Goal: Task Accomplishment & Management: Use online tool/utility

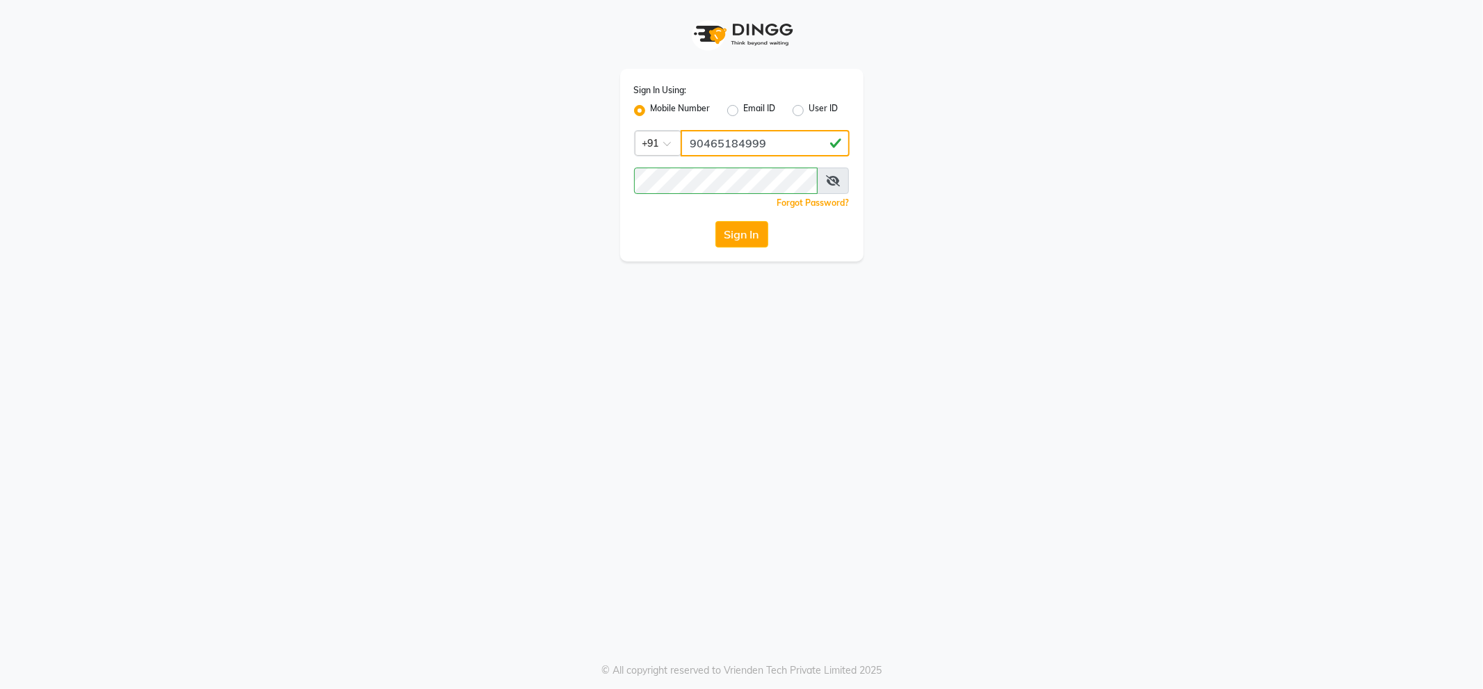
click at [813, 143] on input "90465184999" at bounding box center [765, 143] width 169 height 26
type input "9046518499"
click at [715, 221] on button "Sign In" at bounding box center [741, 234] width 53 height 26
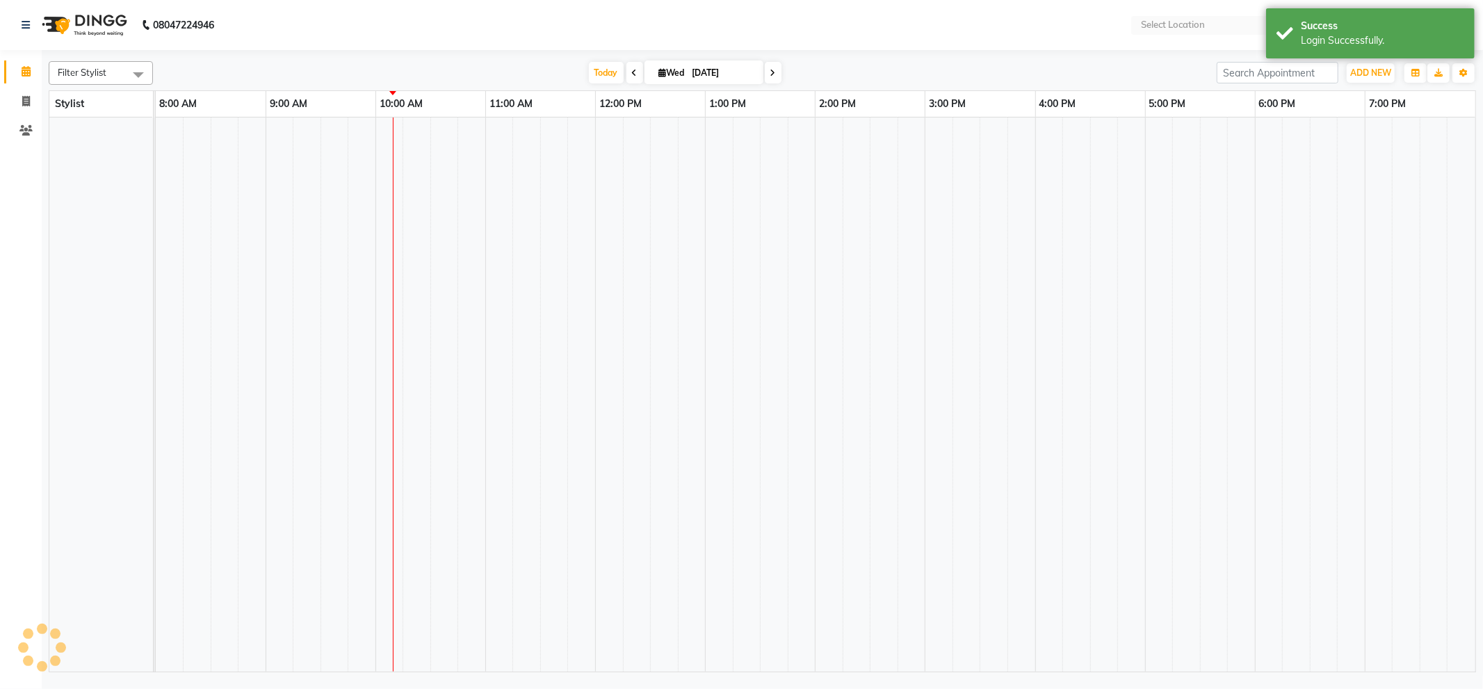
select select "en"
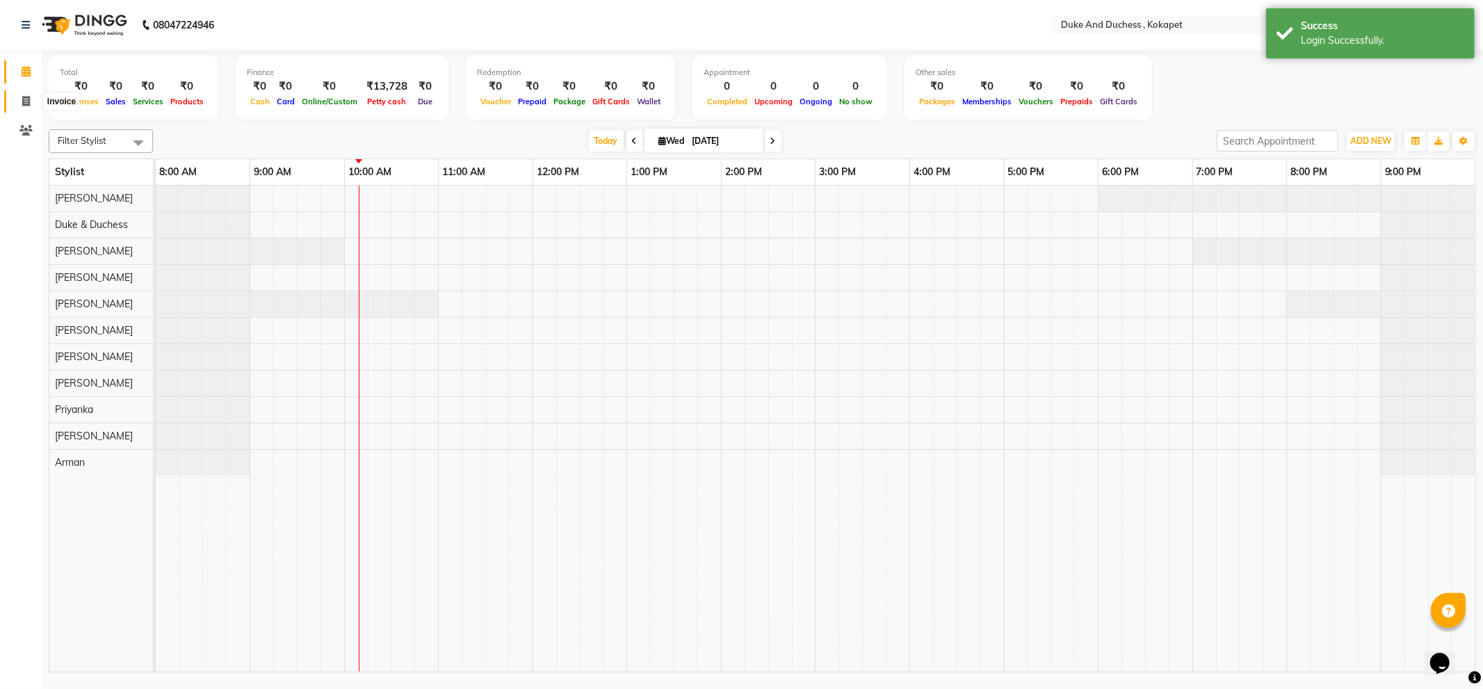
click at [26, 106] on icon at bounding box center [26, 101] width 8 height 10
click at [26, 100] on icon at bounding box center [26, 101] width 8 height 10
select select "service"
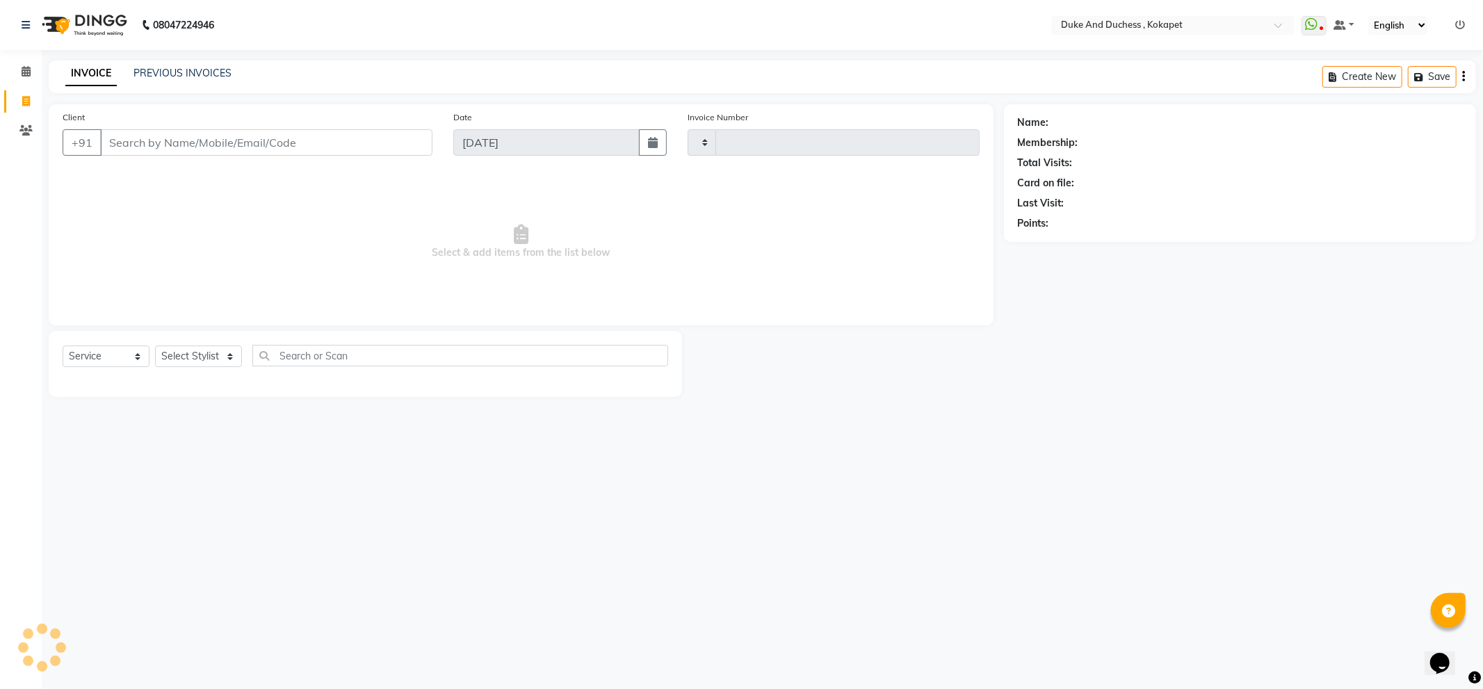
click at [19, 103] on span at bounding box center [26, 102] width 24 height 16
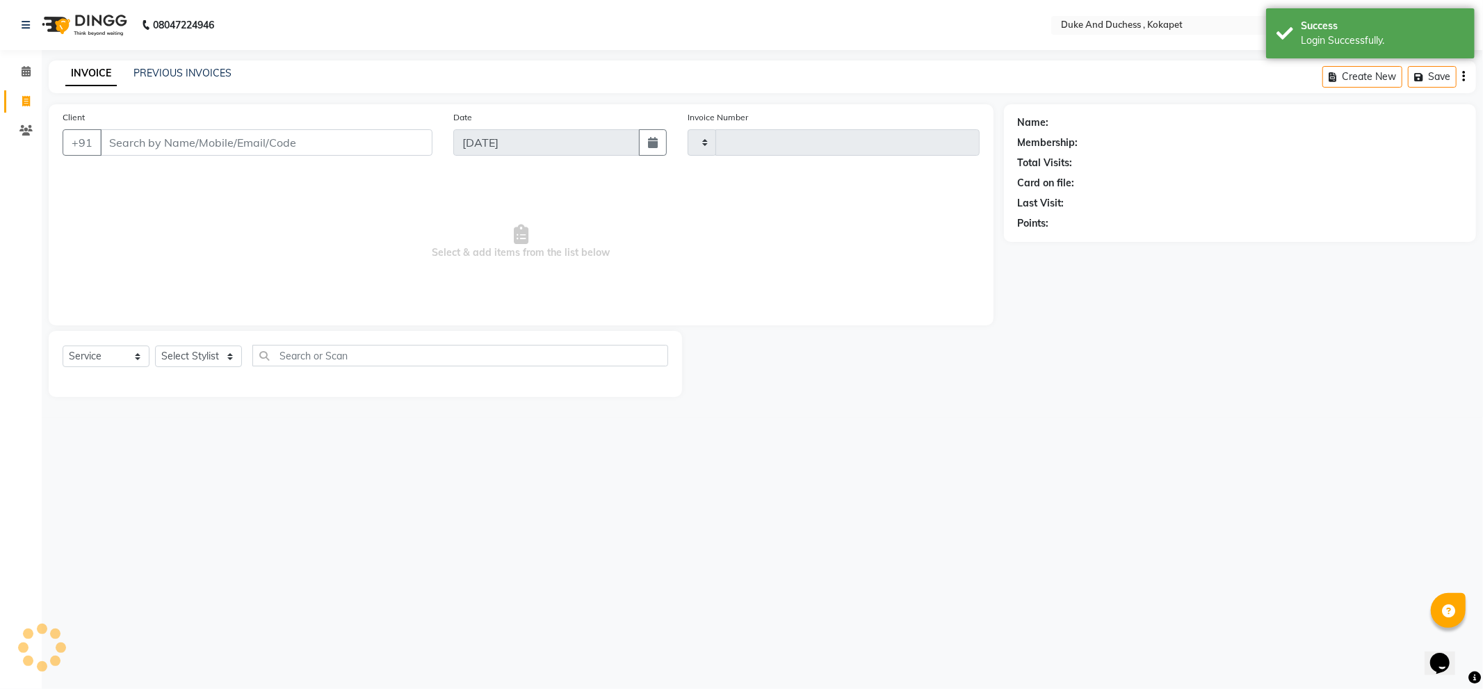
select select "service"
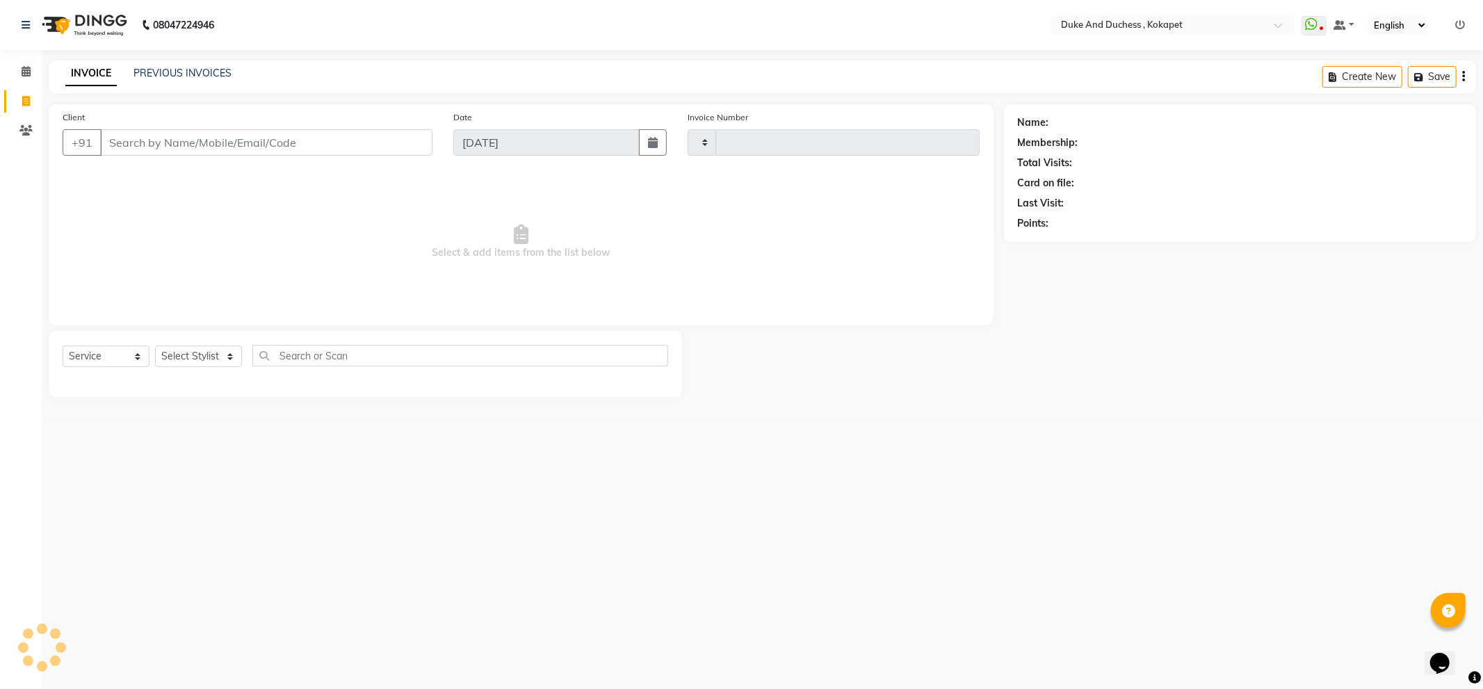
drag, startPoint x: 159, startPoint y: 46, endPoint x: 163, endPoint y: 63, distance: 17.9
click at [161, 54] on div "08047224946 Select Location × Duke And Duchess , Kokapet WhatsApp Status ✕ Stat…" at bounding box center [741, 344] width 1483 height 689
click at [164, 67] on link "PREVIOUS INVOICES" at bounding box center [182, 73] width 98 height 13
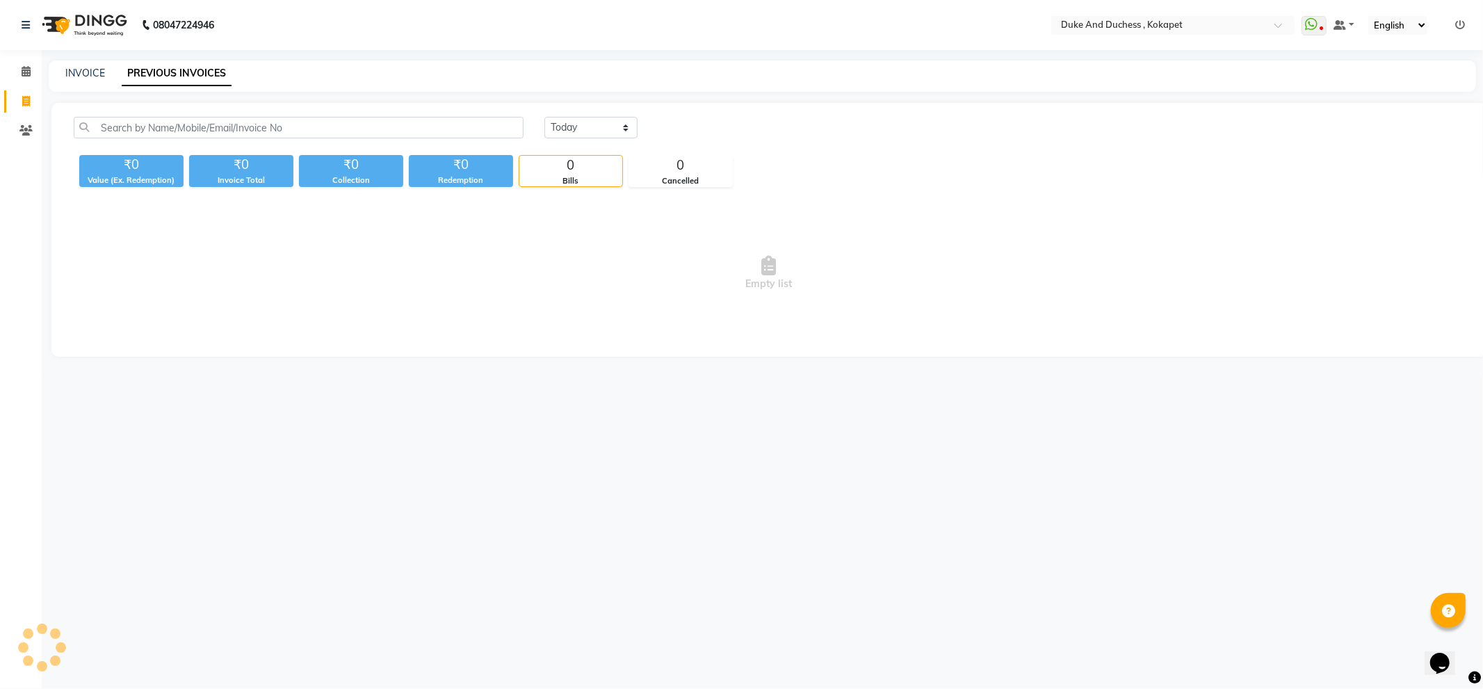
click at [568, 134] on div "[DATE] [DATE] Custom Range" at bounding box center [1004, 133] width 941 height 33
click at [568, 132] on select "[DATE] [DATE] Custom Range" at bounding box center [590, 128] width 93 height 22
select select "[DATE]"
click at [544, 117] on select "[DATE] [DATE] Custom Range" at bounding box center [590, 128] width 93 height 22
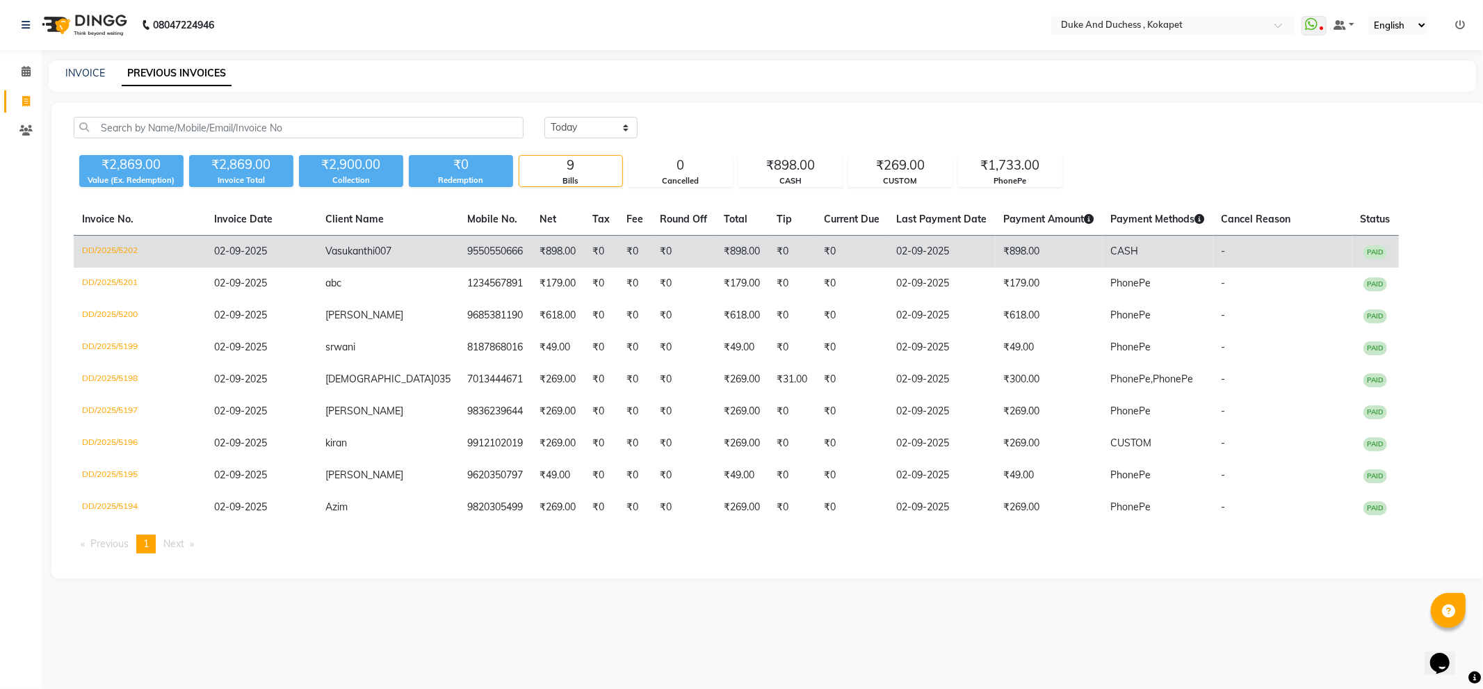
click at [585, 243] on td "₹0" at bounding box center [602, 252] width 34 height 33
select select "service"
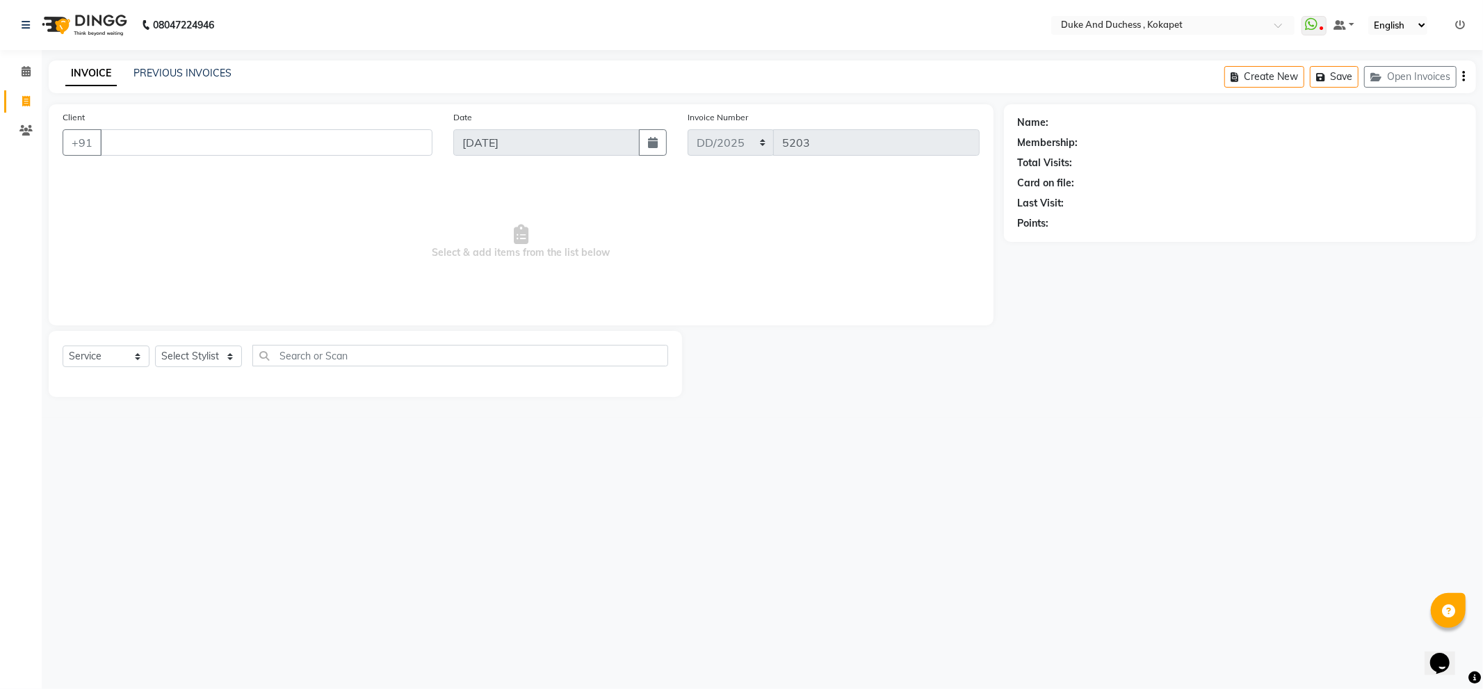
click at [724, 537] on div "08047224946 Select Location × Duke And Duchess , Kokapet WhatsApp Status ✕ Stat…" at bounding box center [741, 344] width 1483 height 689
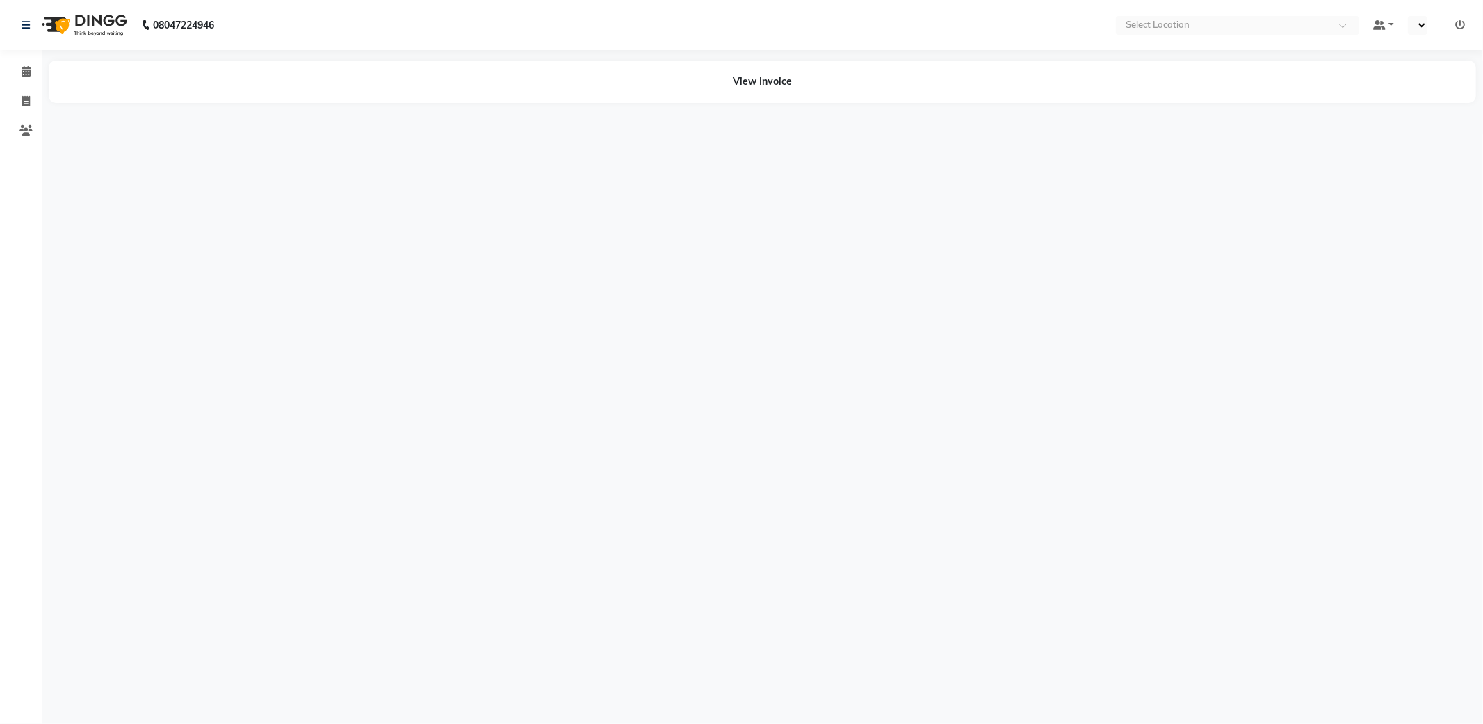
select select "en"
